Goal: Information Seeking & Learning: Stay updated

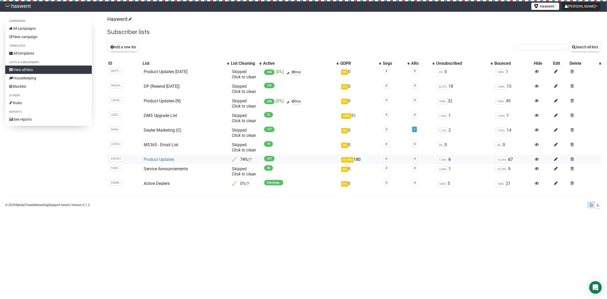
click at [157, 157] on link "Product Updates" at bounding box center [159, 159] width 31 height 5
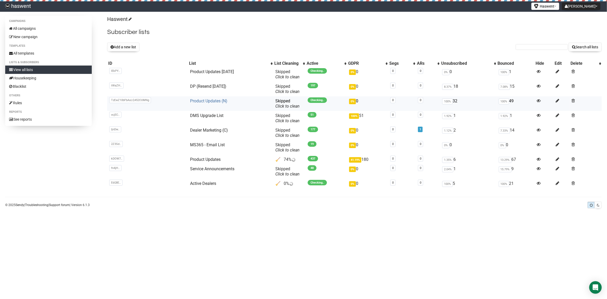
click at [207, 101] on link "Product Updates (N)" at bounding box center [208, 100] width 37 height 5
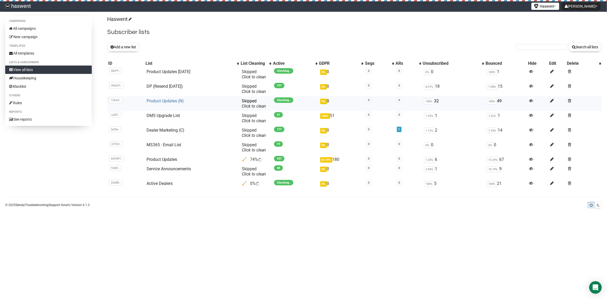
click at [160, 102] on link "Product Updates (N)" at bounding box center [165, 100] width 37 height 5
click at [166, 99] on link "Product Updates (N)" at bounding box center [165, 100] width 37 height 5
